Goal: Task Accomplishment & Management: Use online tool/utility

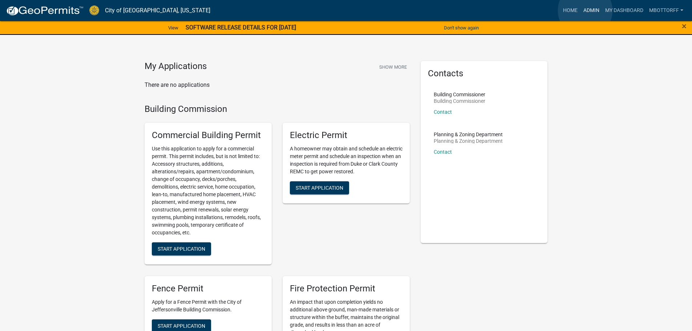
click at [585, 11] on link "Admin" at bounding box center [591, 11] width 22 height 14
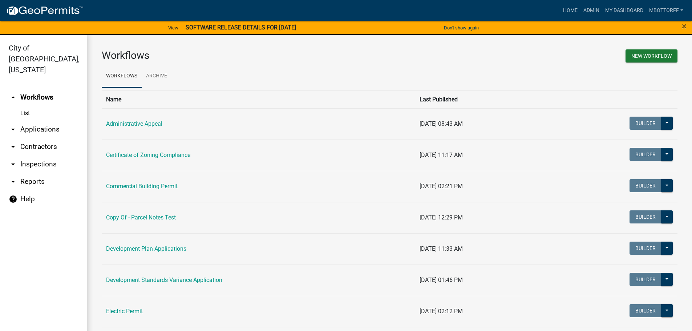
click at [25, 155] on link "arrow_drop_down Inspections" at bounding box center [43, 163] width 87 height 17
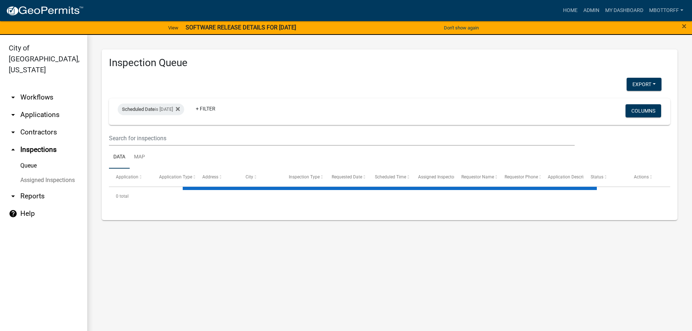
select select "3: 100"
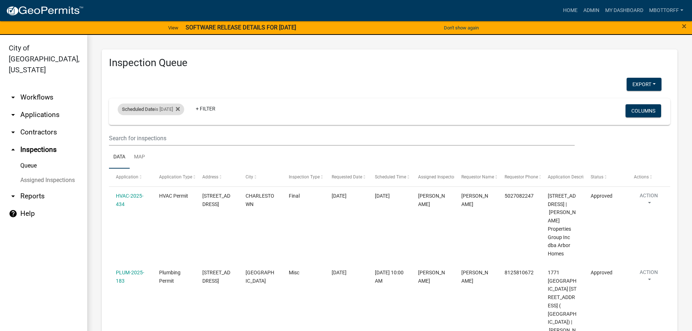
click at [179, 109] on div "Scheduled Date is [DATE] Remove this filter" at bounding box center [151, 109] width 66 height 12
click at [178, 136] on input "[DATE]" at bounding box center [157, 136] width 51 height 15
type input "[DATE]"
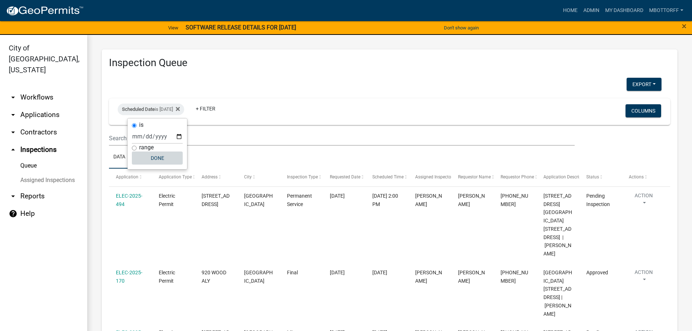
click at [157, 162] on button "Done" at bounding box center [157, 157] width 51 height 13
click at [627, 83] on button "Export" at bounding box center [643, 84] width 35 height 13
click at [620, 101] on button "Excel Format (.xlsx)" at bounding box center [627, 102] width 68 height 17
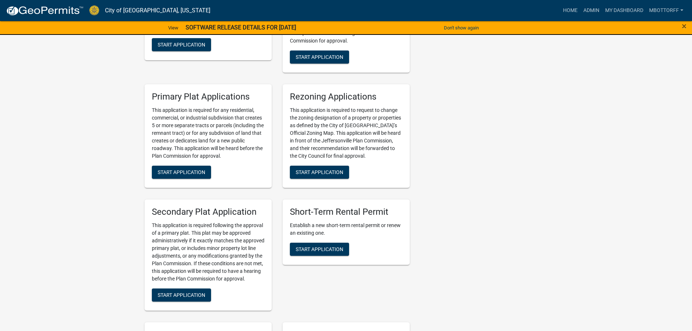
scroll to position [1162, 0]
